Goal: Information Seeking & Learning: Understand process/instructions

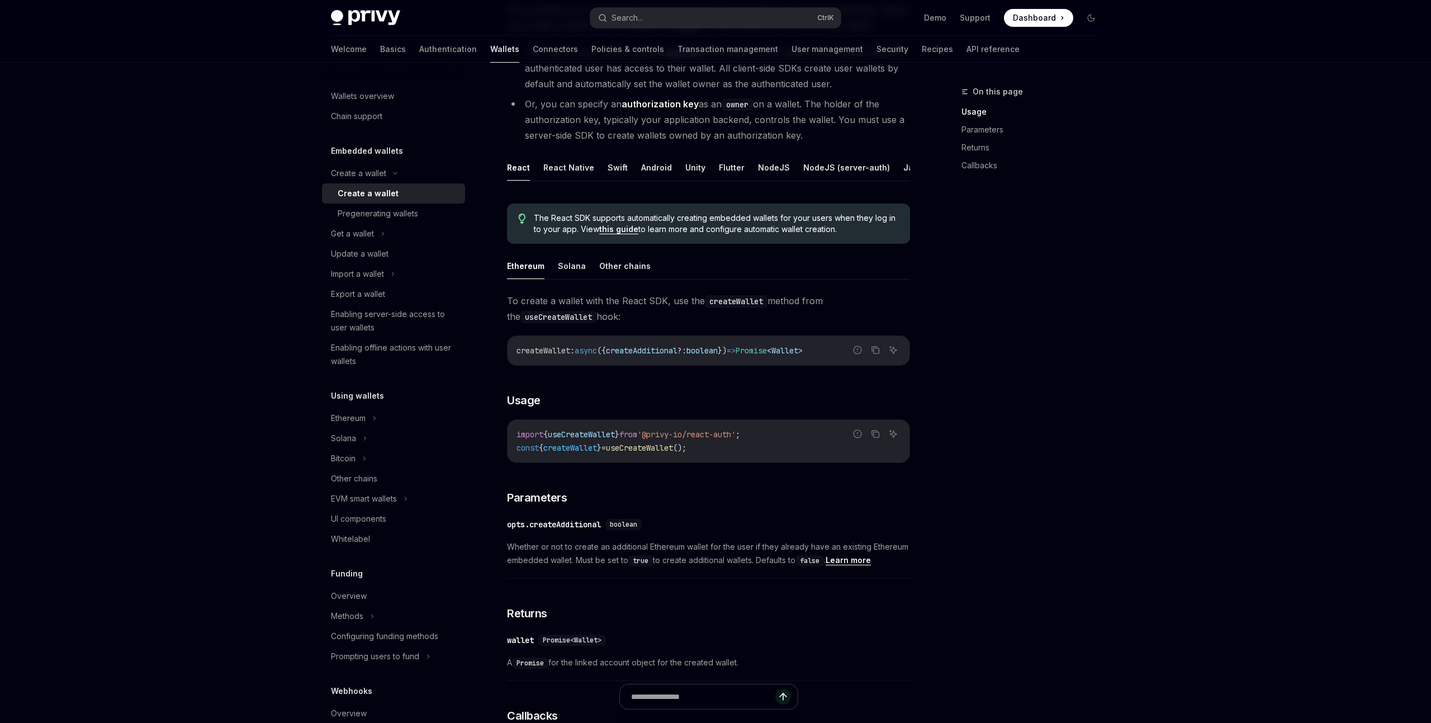
scroll to position [154, 0]
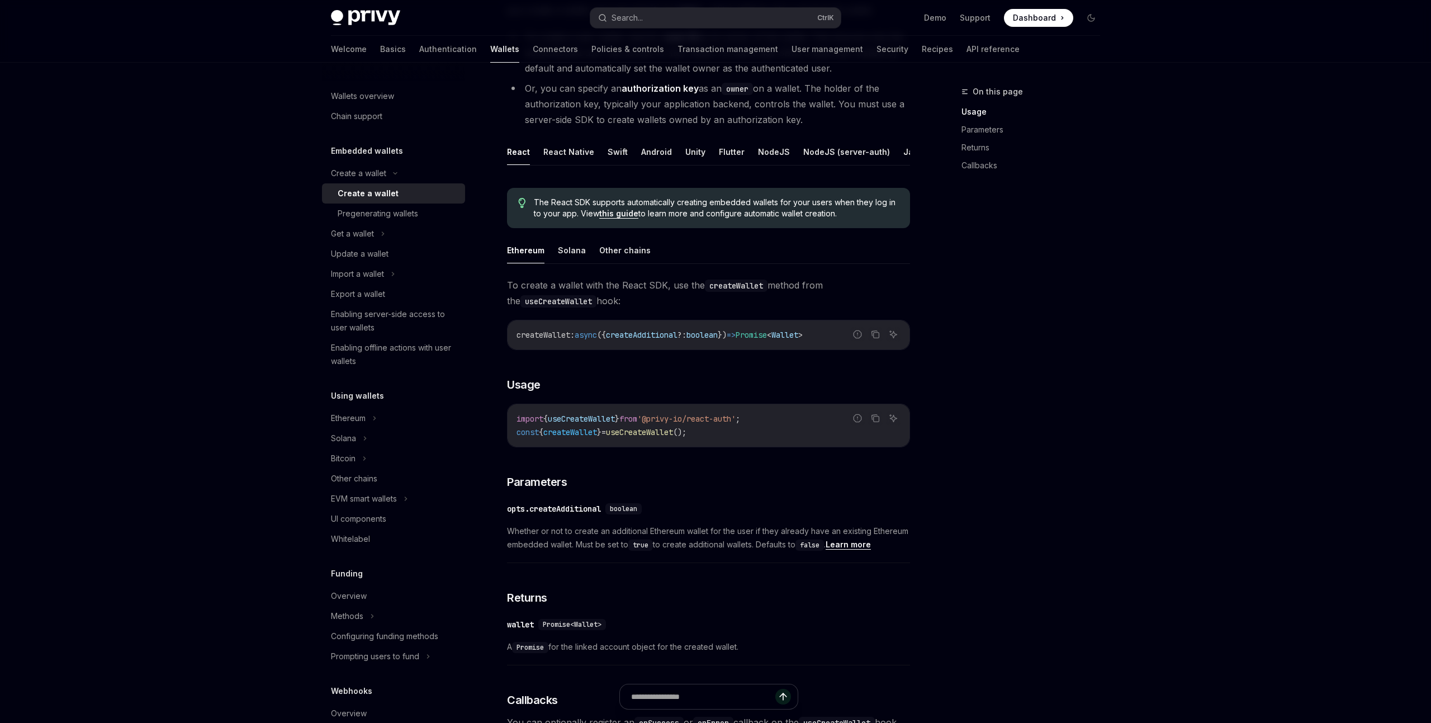
drag, startPoint x: 618, startPoint y: 330, endPoint x: 838, endPoint y: 334, distance: 220.3
click at [803, 334] on span "createWallet : async ({ createAdditional ?: boolean }) => Promise < Wallet >" at bounding box center [660, 335] width 286 height 10
click at [597, 332] on span "async" at bounding box center [586, 335] width 22 height 10
click at [547, 337] on span "createWallet" at bounding box center [544, 335] width 54 height 10
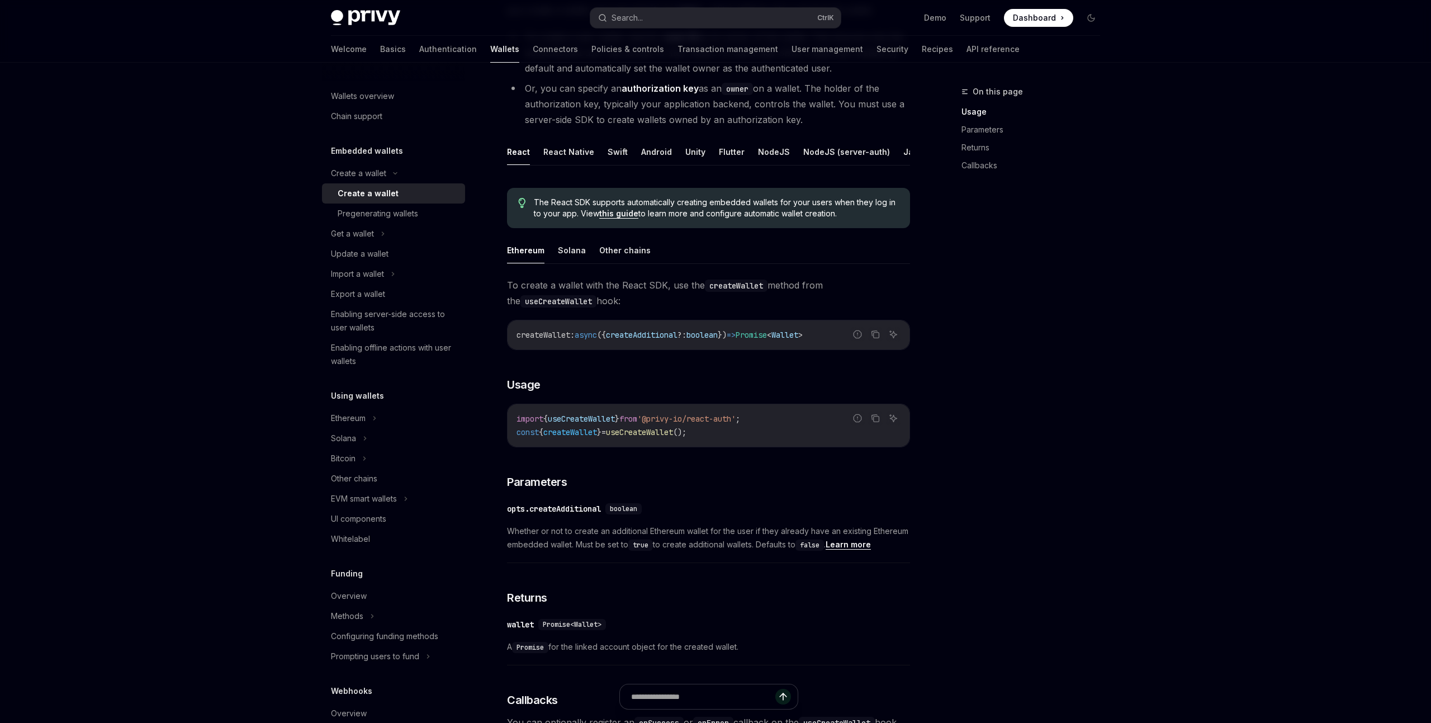
click at [601, 415] on span "useCreateWallet" at bounding box center [581, 419] width 67 height 10
click at [673, 433] on span "useCreateWallet" at bounding box center [639, 432] width 67 height 10
click at [673, 432] on span "useCreateWallet" at bounding box center [639, 432] width 67 height 10
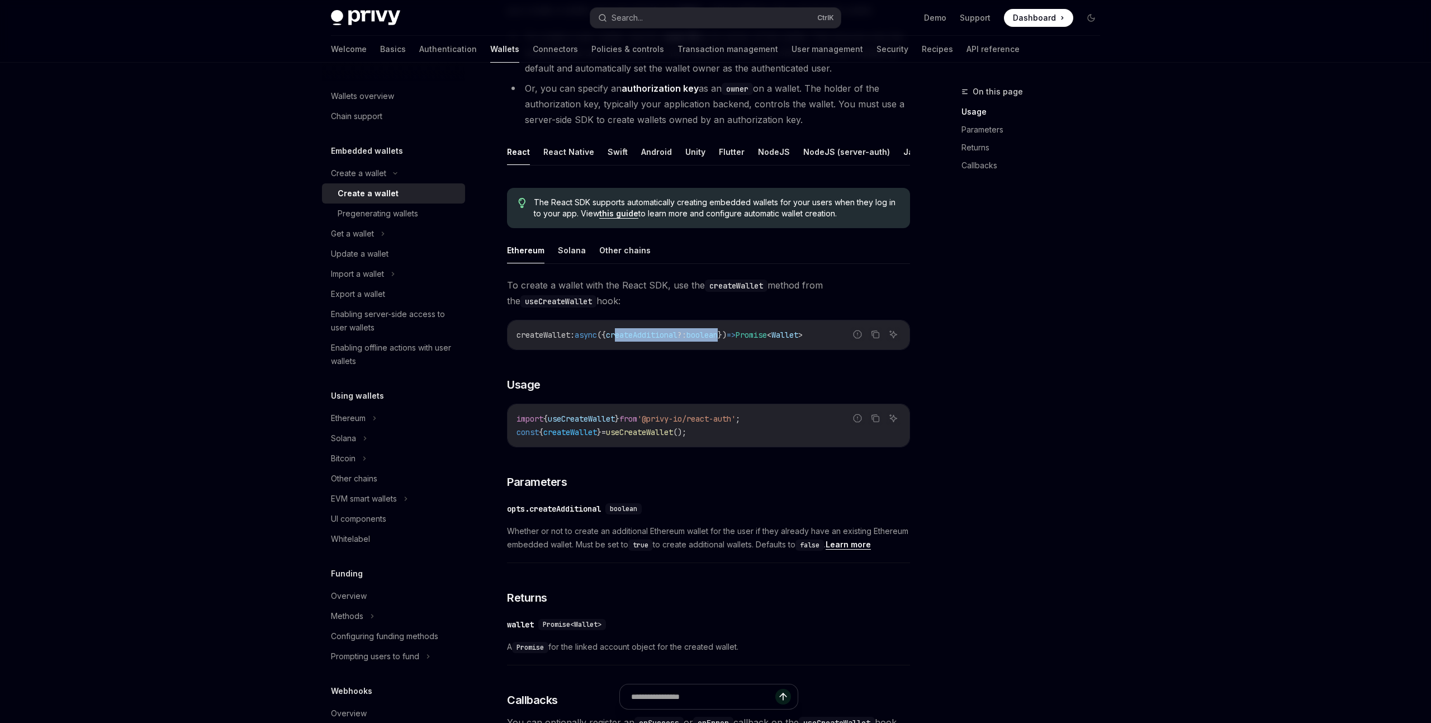
drag, startPoint x: 644, startPoint y: 336, endPoint x: 744, endPoint y: 335, distance: 100.1
click at [744, 335] on span "createWallet : async ({ createAdditional ?: boolean }) => Promise < Wallet >" at bounding box center [660, 335] width 286 height 10
click at [687, 333] on span "?:" at bounding box center [682, 335] width 9 height 10
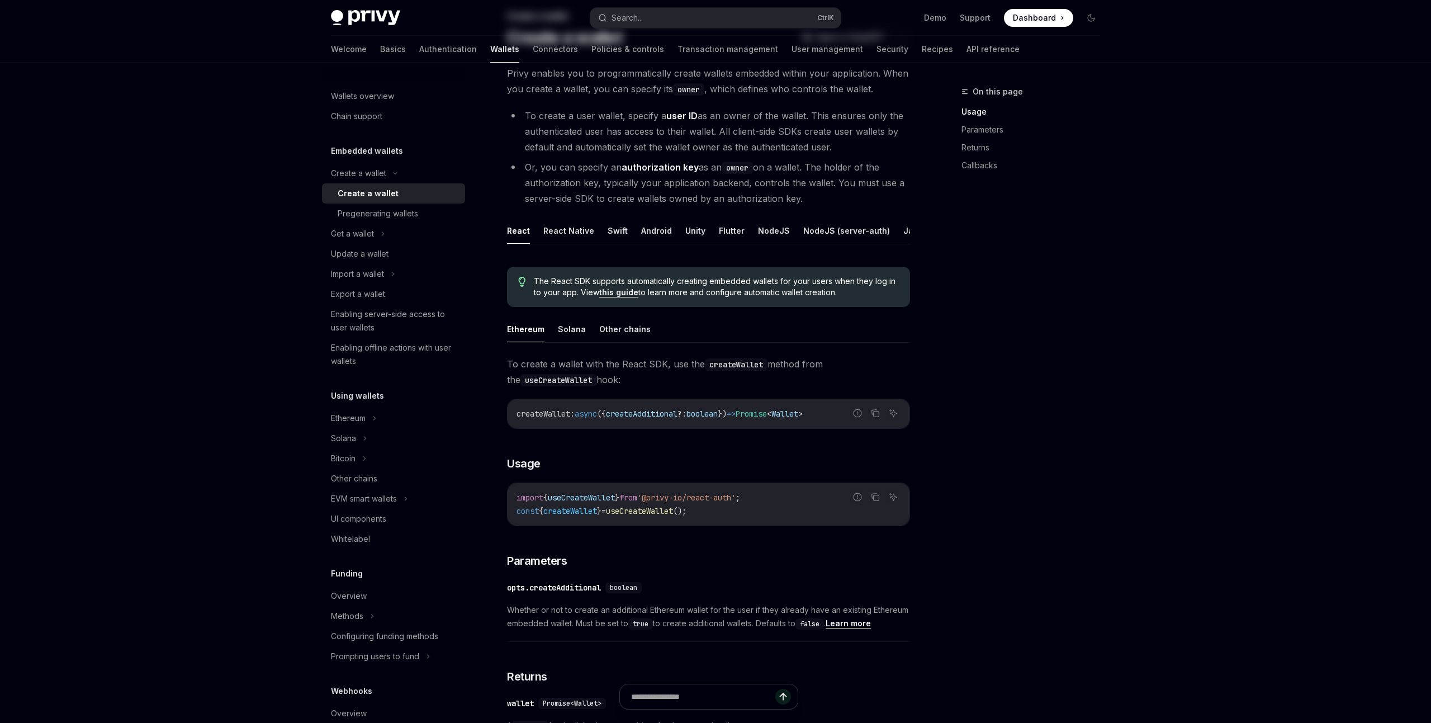
scroll to position [0, 0]
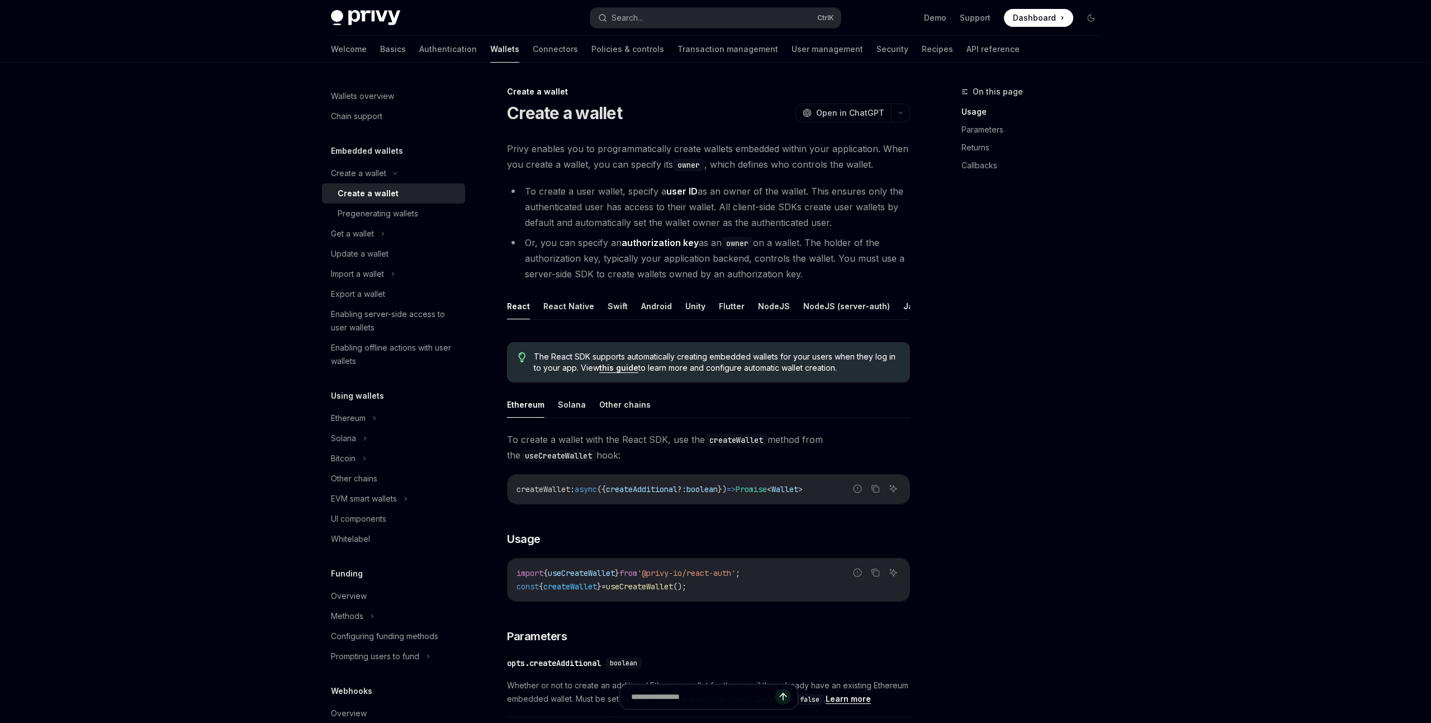
drag, startPoint x: 546, startPoint y: 191, endPoint x: 872, endPoint y: 229, distance: 327.6
click at [872, 229] on li "To create a user wallet, specify a user ID as an owner of the wallet. This ensu…" at bounding box center [708, 206] width 403 height 47
drag, startPoint x: 507, startPoint y: 106, endPoint x: 679, endPoint y: 110, distance: 172.3
click at [679, 110] on div "Create a wallet Create a wallet OpenAI Open in ChatGPT OpenAI Open in ChatGPT P…" at bounding box center [603, 710] width 617 height 1251
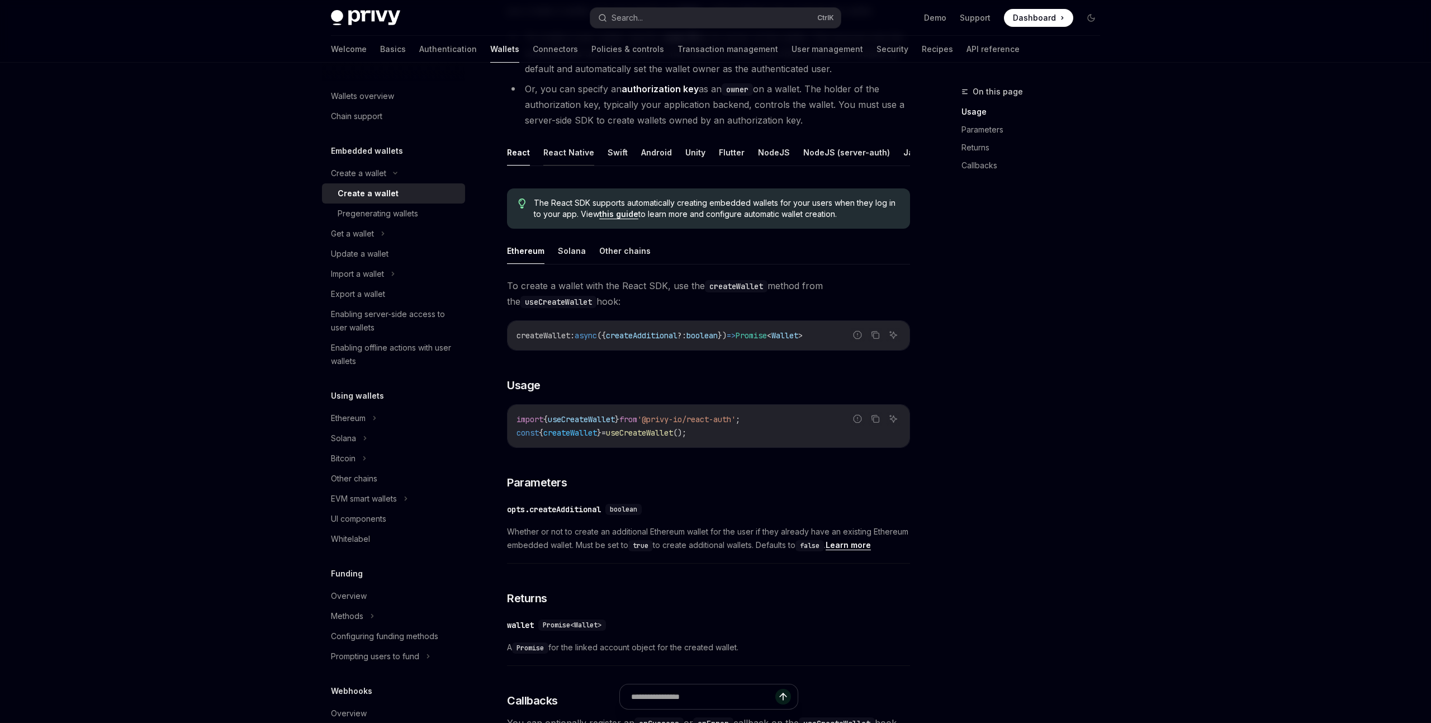
scroll to position [154, 0]
click at [658, 334] on span "createAdditional" at bounding box center [642, 335] width 72 height 10
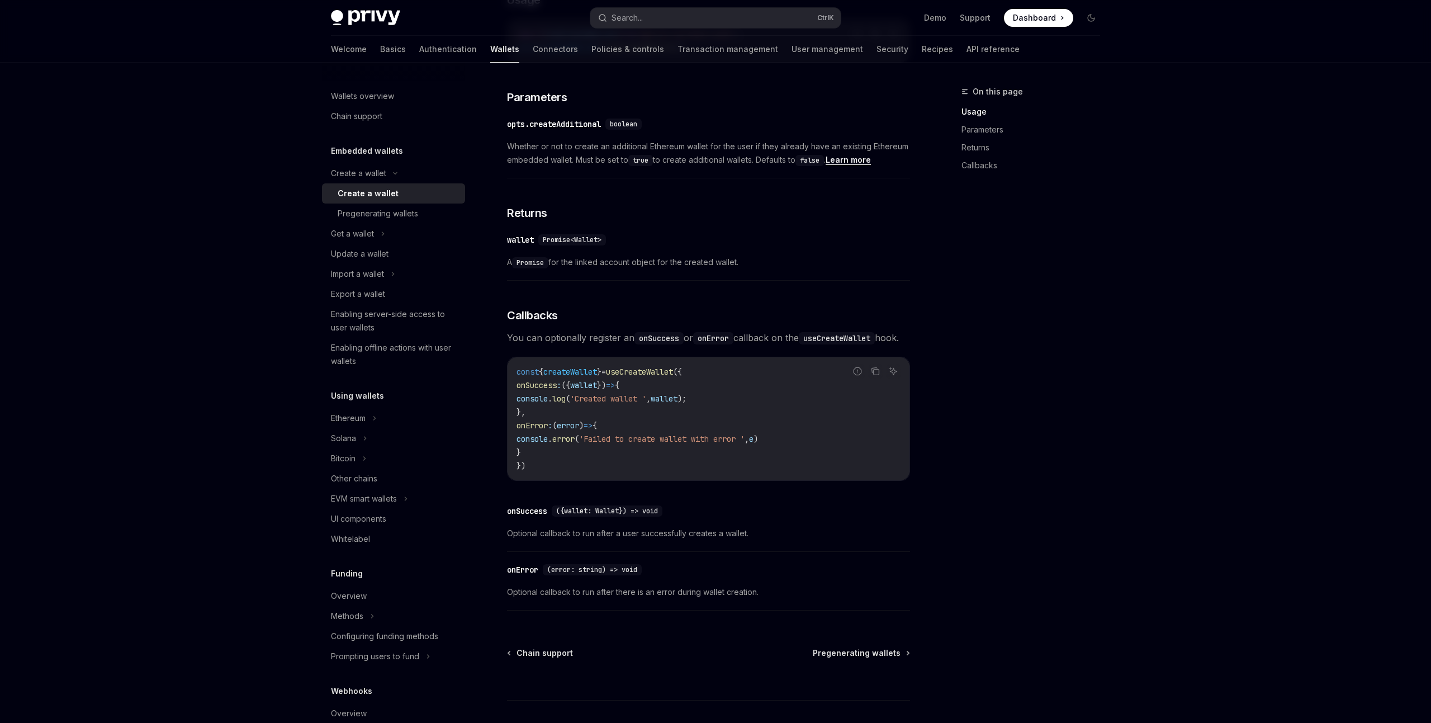
scroll to position [540, 0]
